Goal: Information Seeking & Learning: Find specific fact

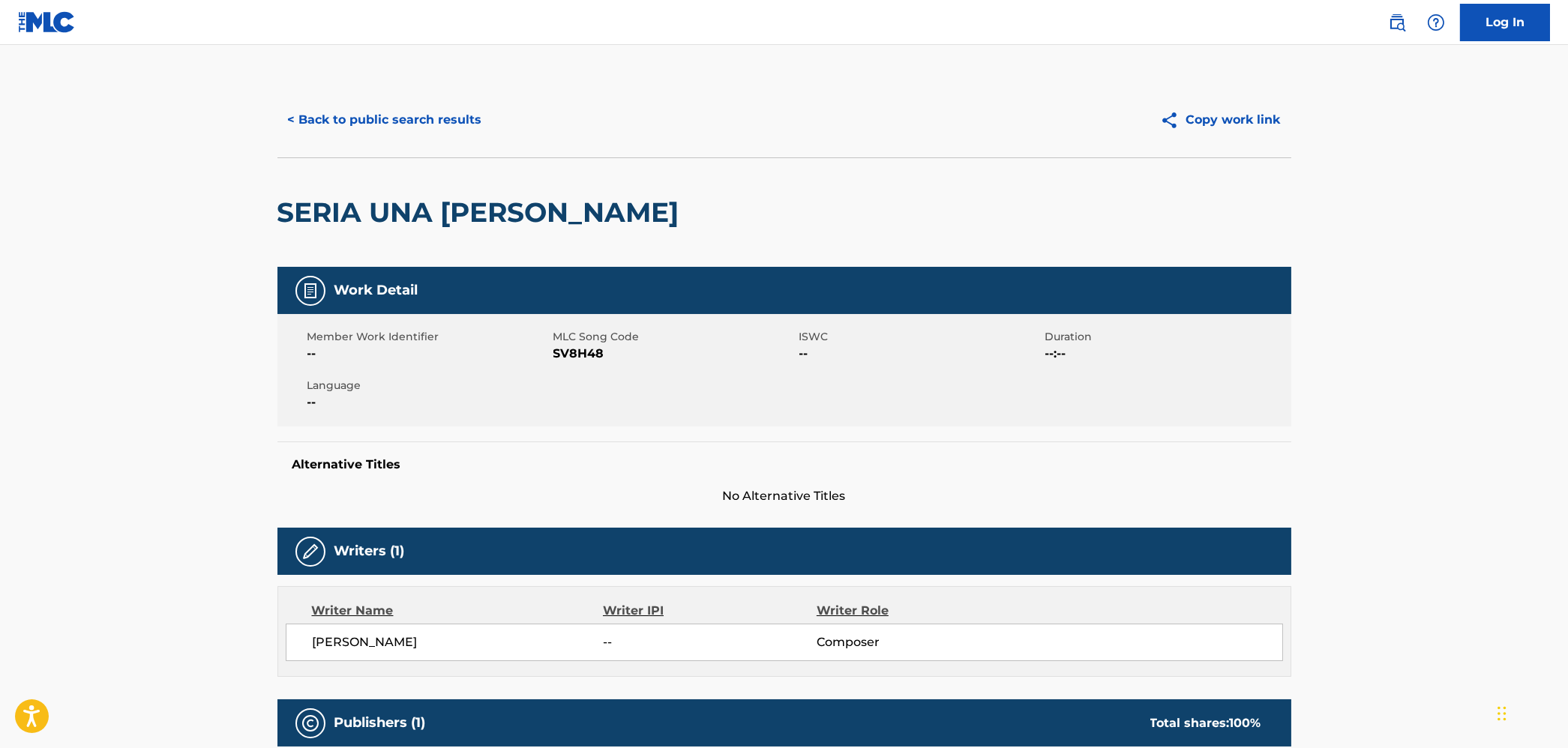
click at [1515, 341] on main "< Back to public search results Copy work link SERIA UNA [PERSON_NAME] Work Det…" at bounding box center [784, 534] width 1568 height 977
click at [347, 125] on button "< Back to public search results" at bounding box center [385, 120] width 215 height 38
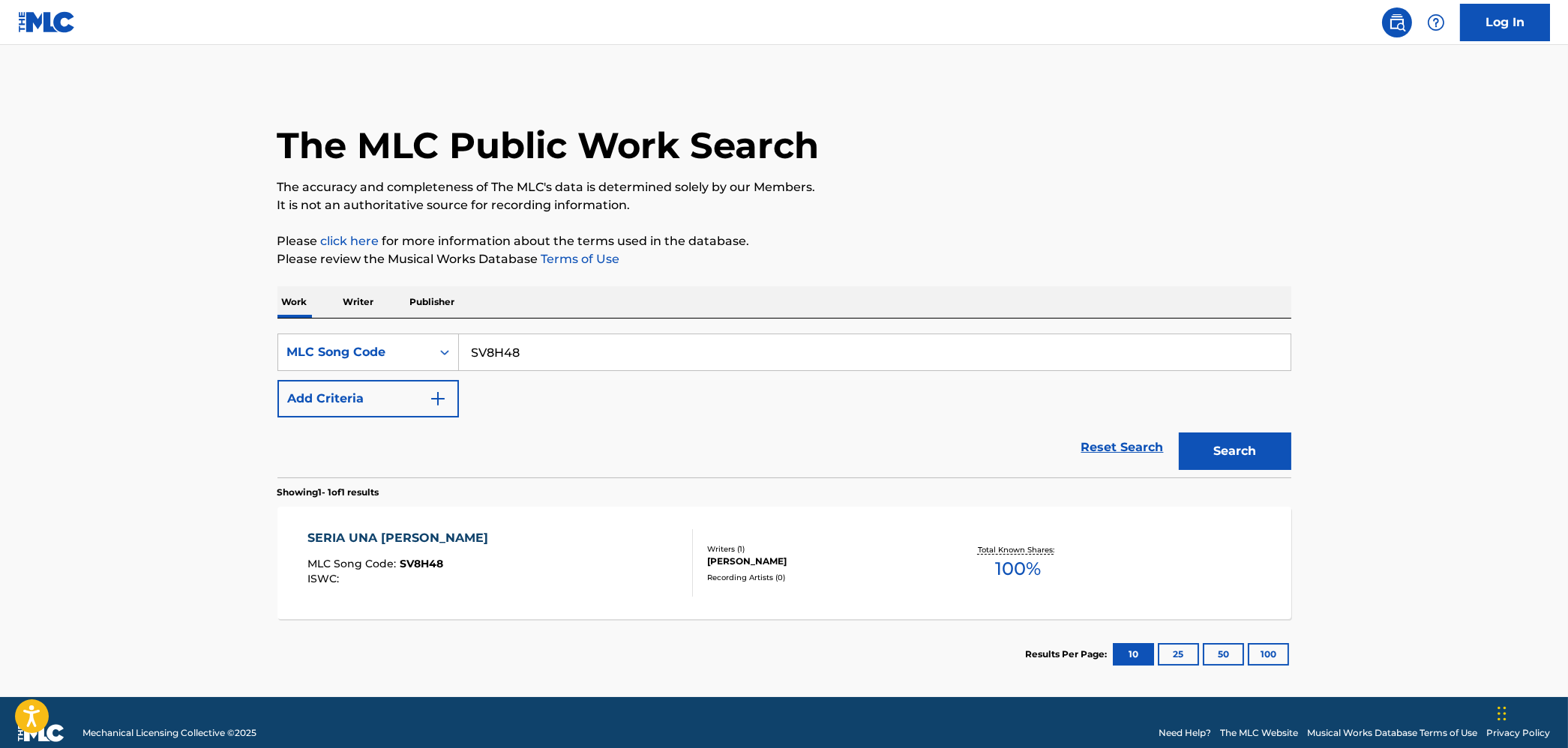
click at [508, 352] on input "SV8H48" at bounding box center [874, 352] width 831 height 36
paste input "U1258G"
type input "U1258G"
click at [1179, 433] on button "Search" at bounding box center [1235, 451] width 112 height 38
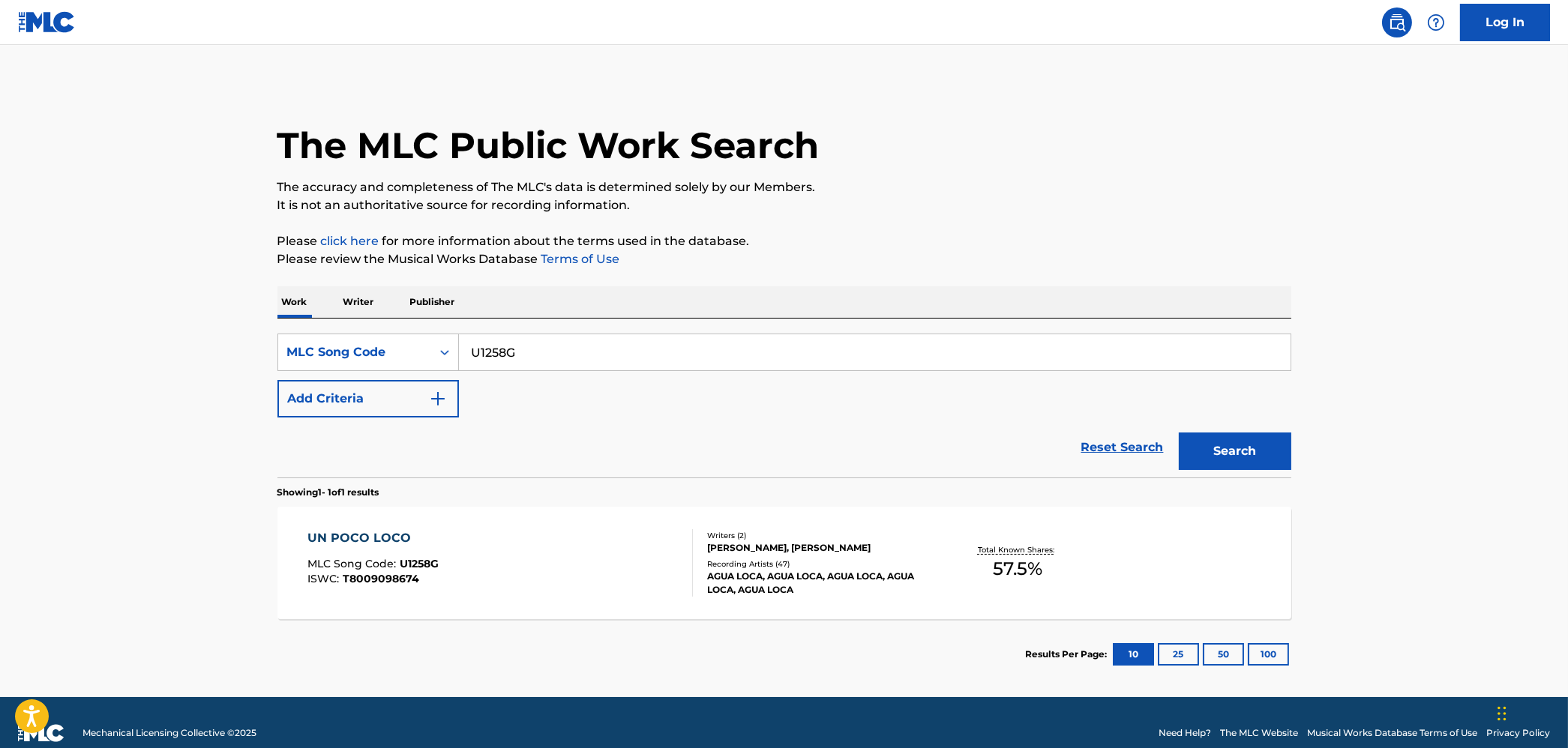
click at [523, 512] on div "UN POCO LOCO MLC Song Code : U1258G ISWC : T8009098674 Writers ( 2 ) [PERSON_NA…" at bounding box center [784, 563] width 1014 height 112
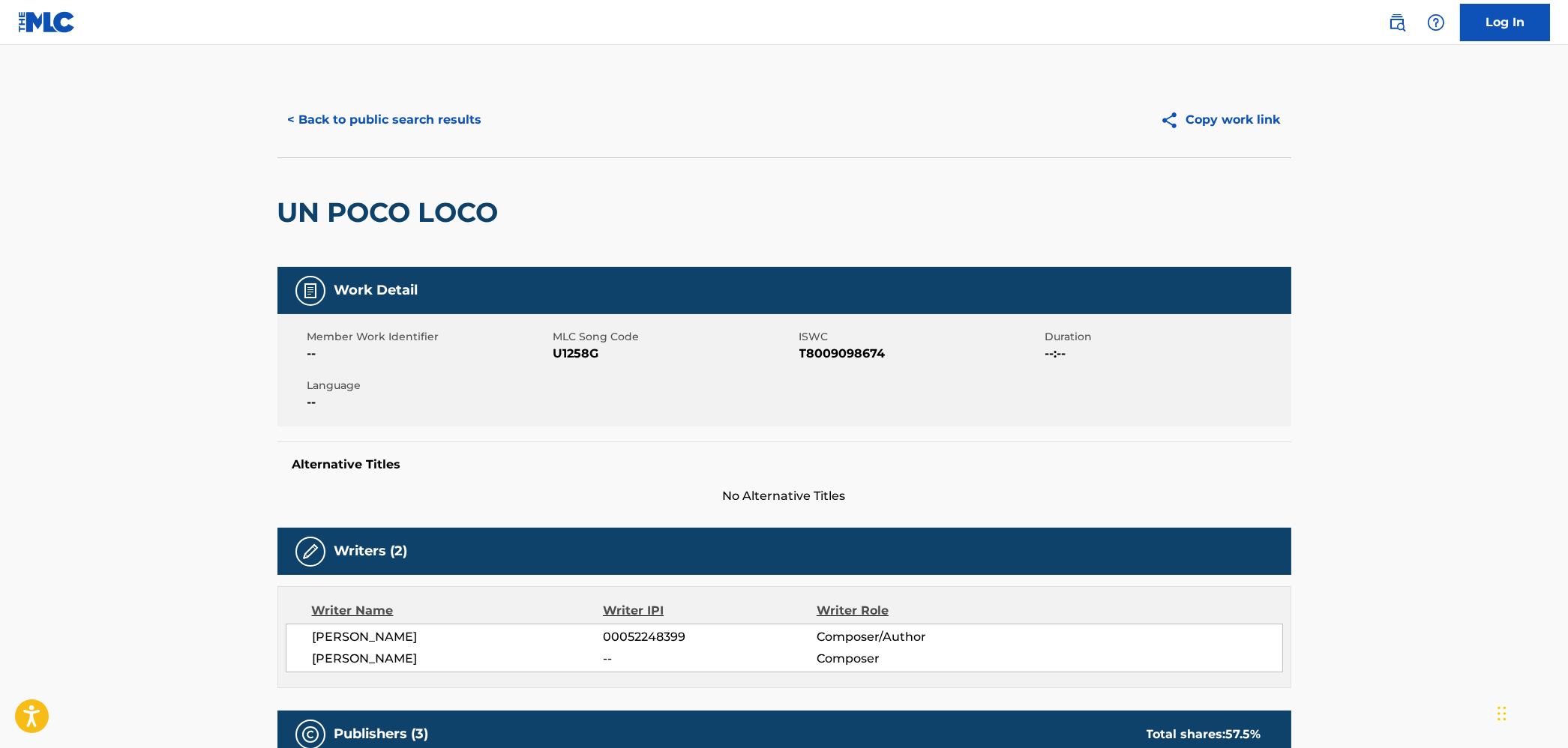
click at [435, 108] on button "< Back to public search results" at bounding box center [385, 120] width 215 height 38
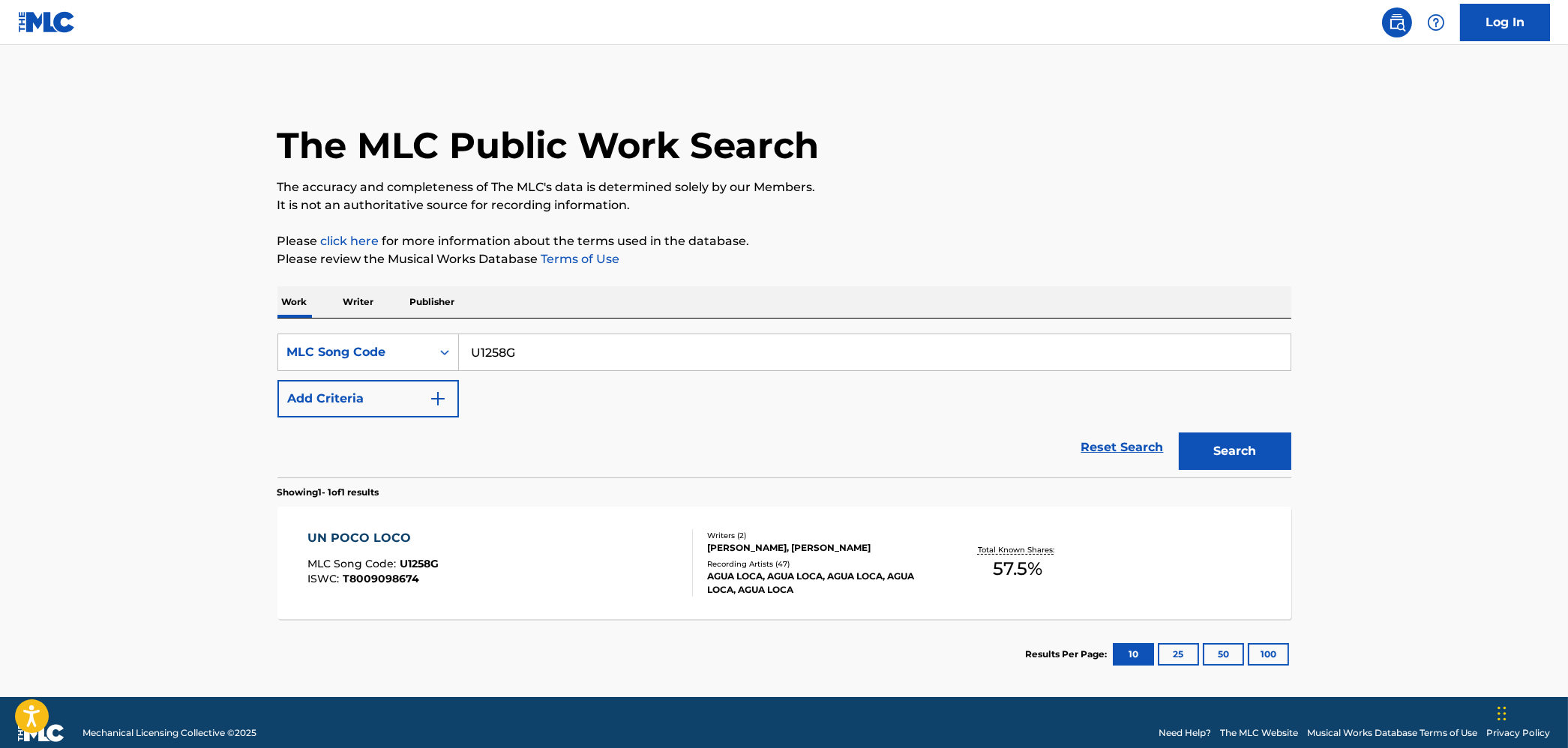
click at [490, 346] on input "U1258G" at bounding box center [874, 352] width 831 height 36
click at [495, 560] on div "UN POCO LOCO MLC Song Code : U1258G ISWC : T8009098674" at bounding box center [500, 563] width 385 height 68
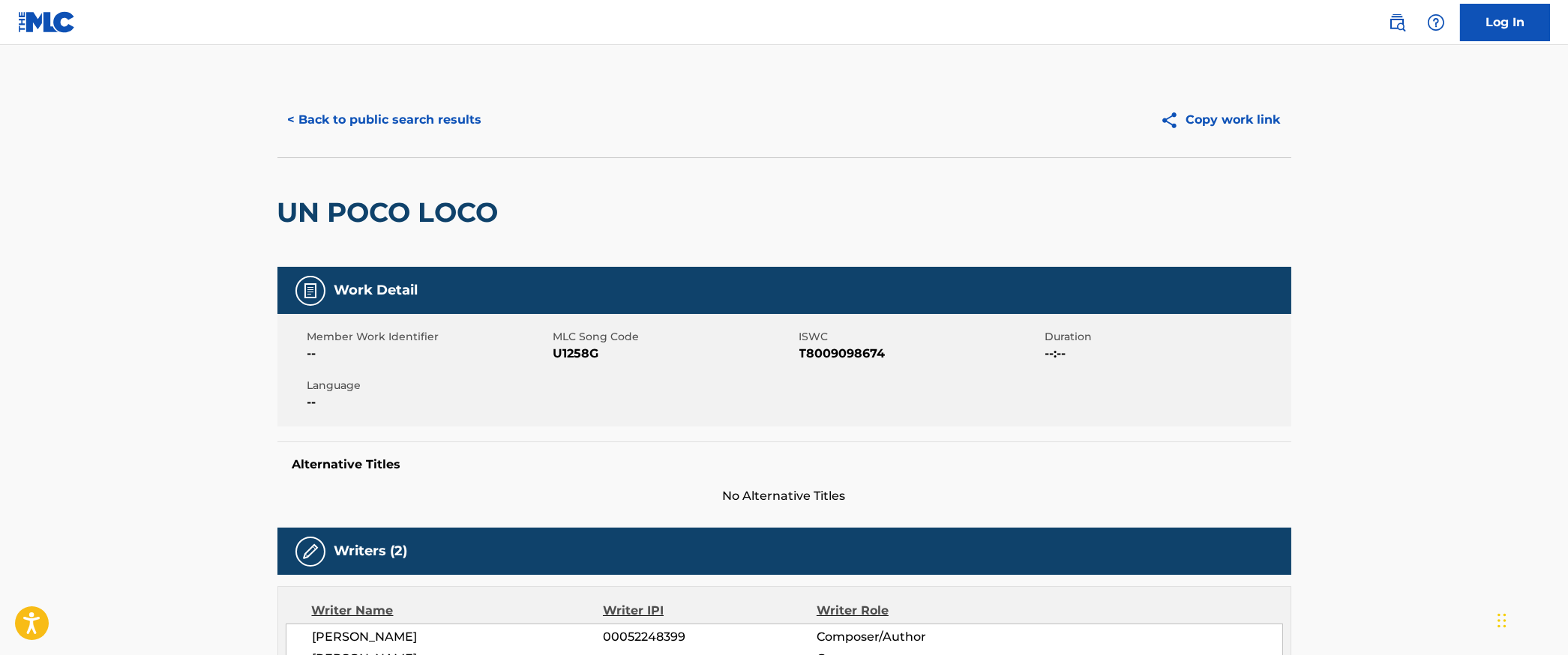
click at [375, 123] on button "< Back to public search results" at bounding box center [385, 120] width 215 height 38
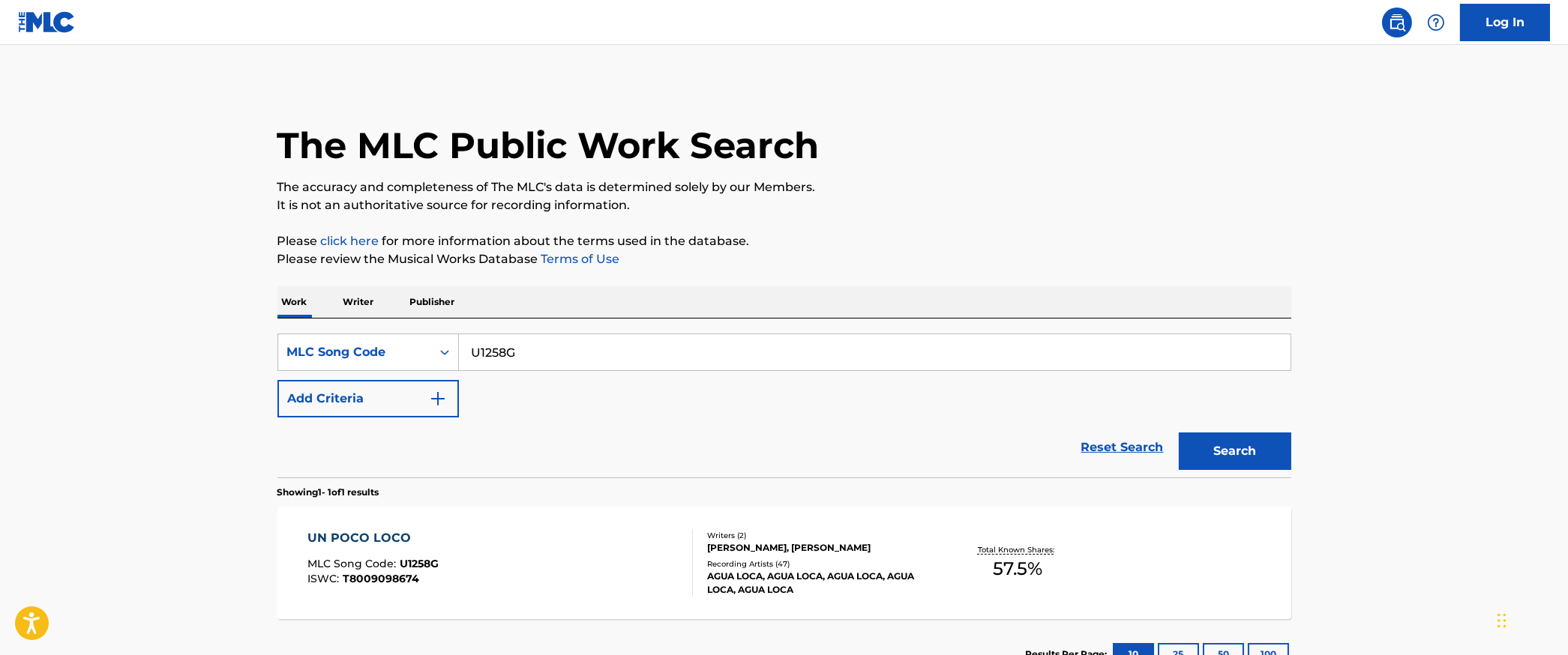
click at [521, 350] on input "U1258G" at bounding box center [874, 352] width 831 height 36
paste input "AC2MT8"
type input "AC2MT8"
click at [1179, 433] on button "Search" at bounding box center [1235, 451] width 112 height 38
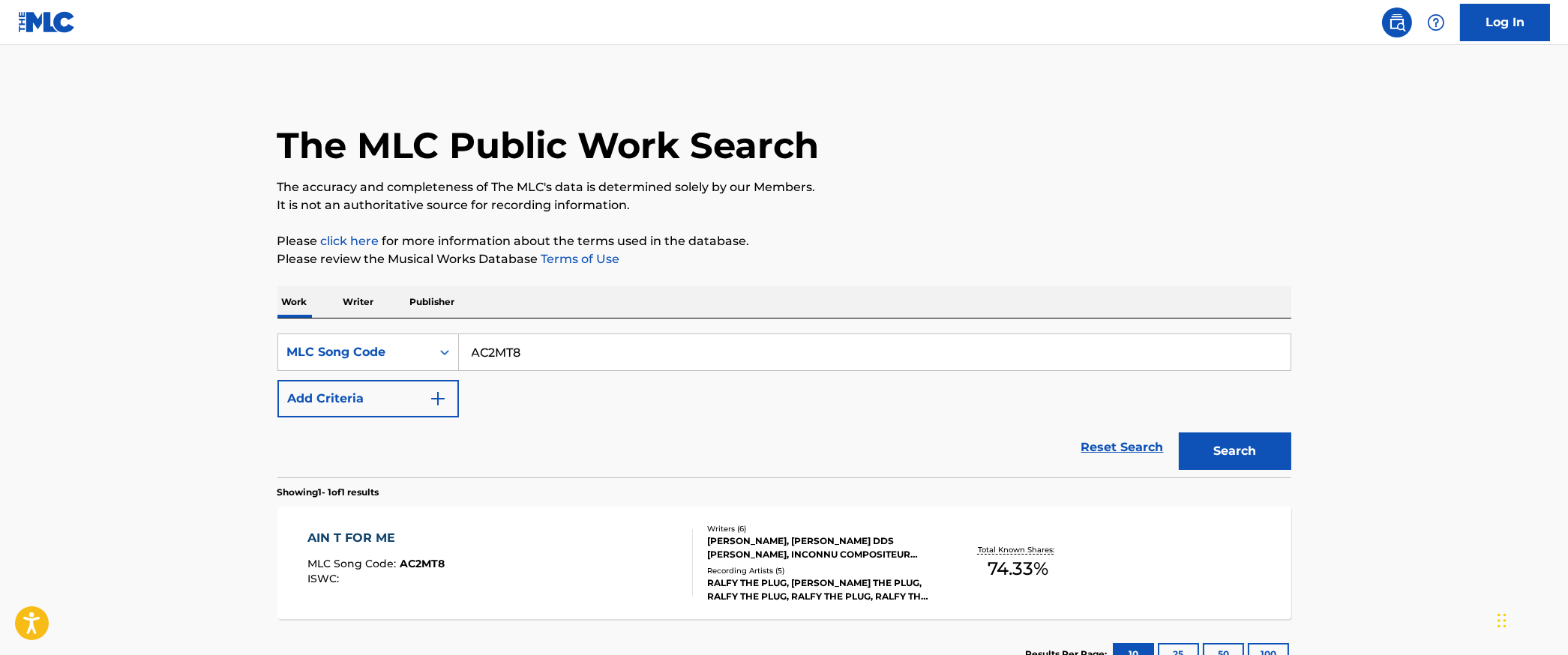
click at [524, 551] on div "AIN T FOR ME MLC Song Code : AC2MT8 ISWC :" at bounding box center [500, 563] width 385 height 68
